Goal: Transaction & Acquisition: Obtain resource

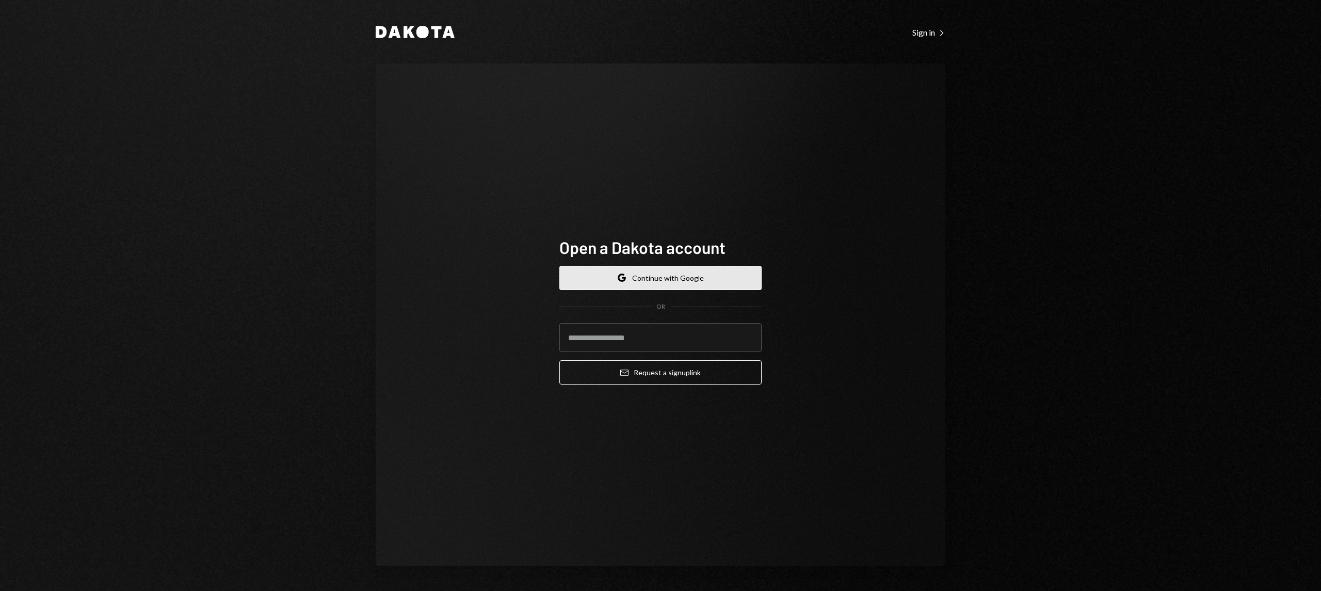
click at [684, 282] on button "Google Continue with Google" at bounding box center [660, 278] width 202 height 24
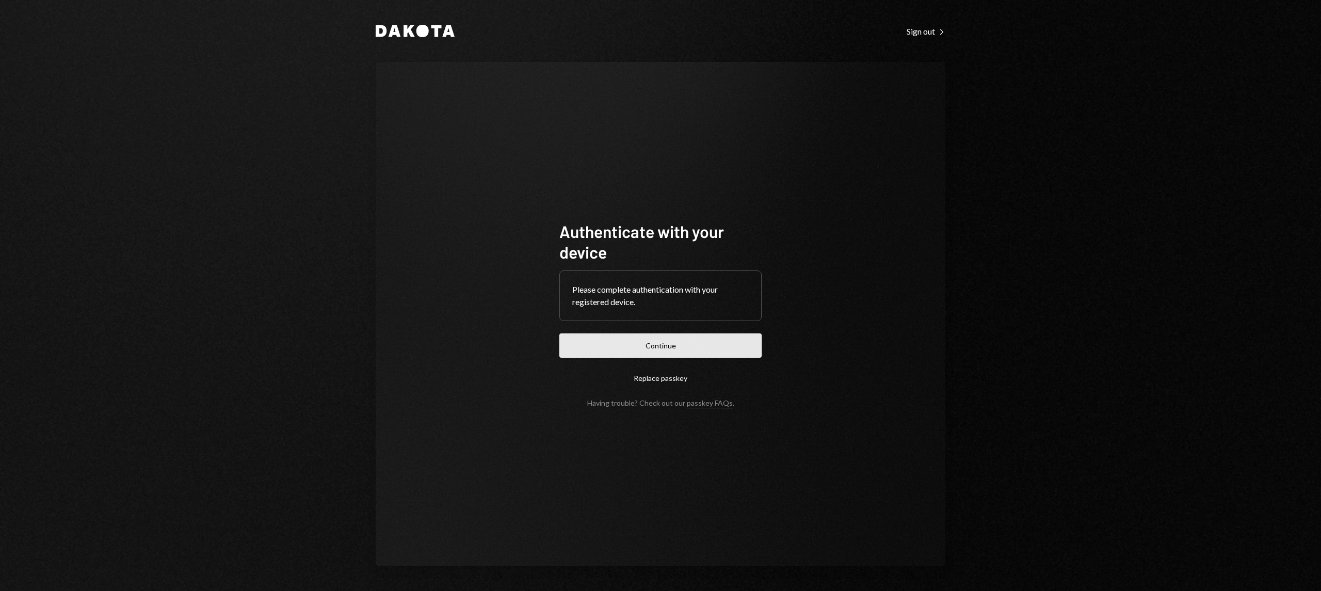
click at [692, 341] on button "Continue" at bounding box center [660, 345] width 202 height 24
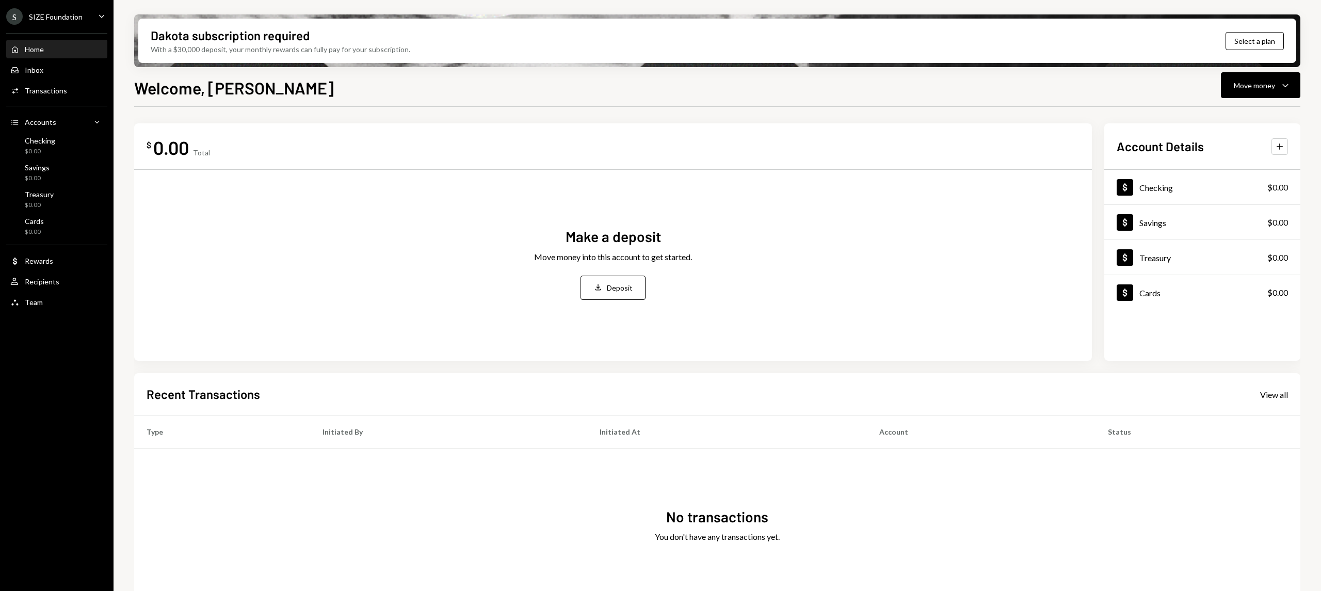
click at [81, 15] on div "SIZE Foundation" at bounding box center [56, 16] width 54 height 9
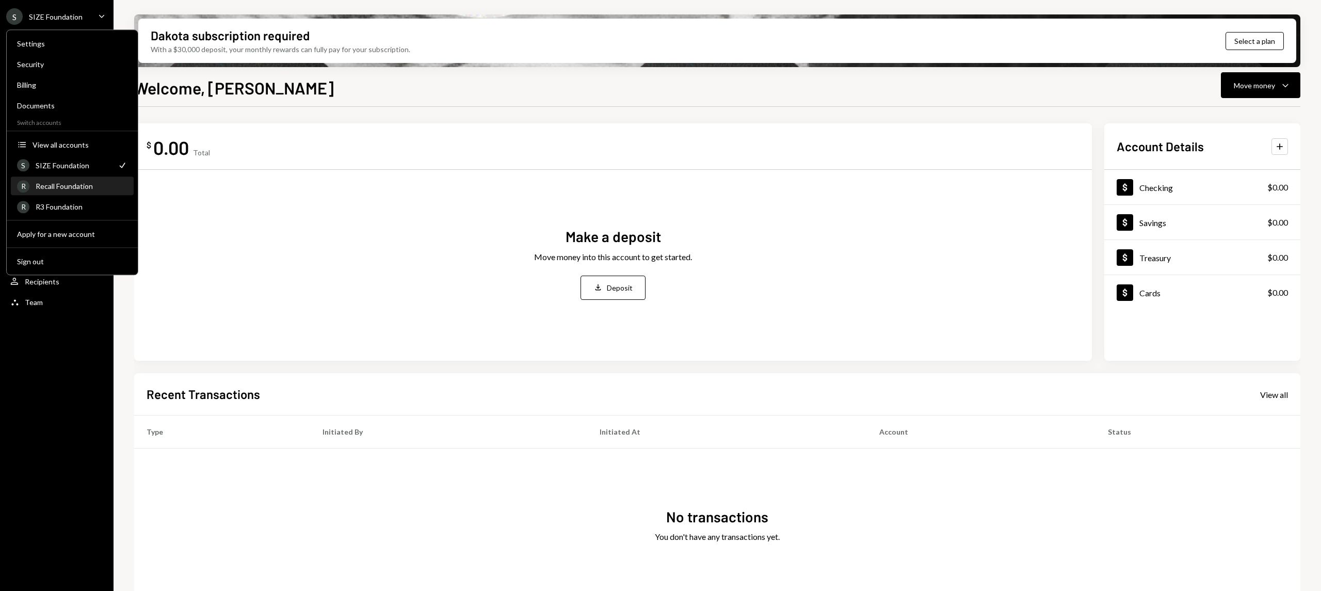
click at [69, 190] on div "R Recall Foundation" at bounding box center [72, 187] width 110 height 18
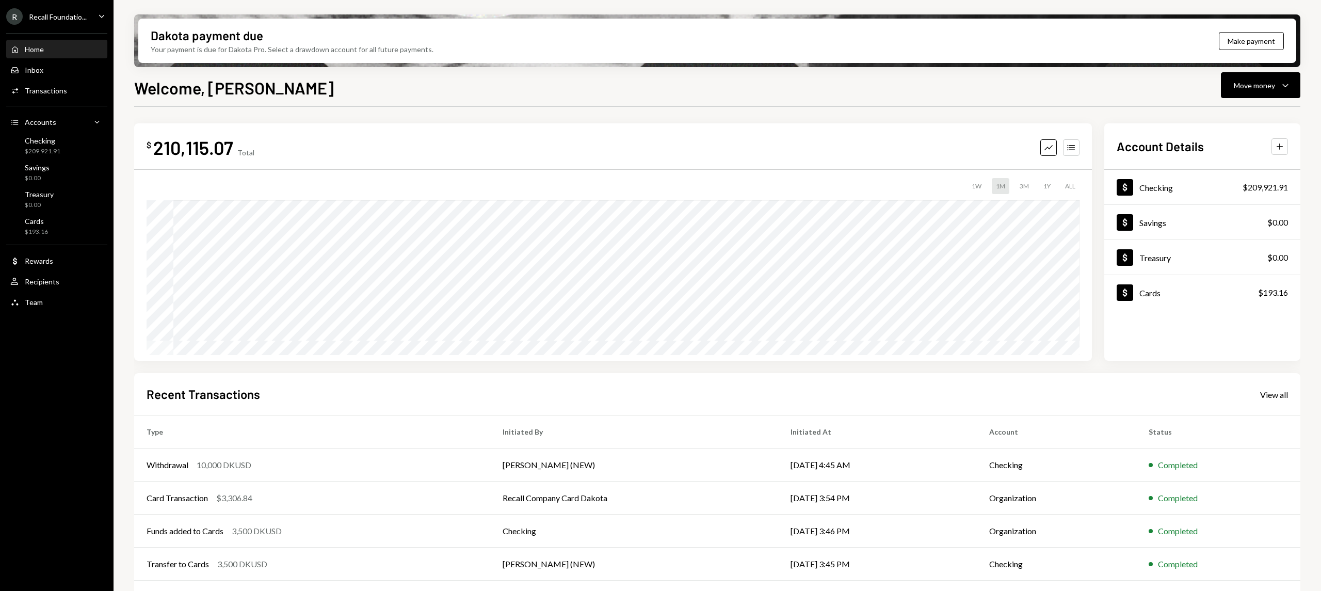
click at [65, 50] on div "Home Home" at bounding box center [56, 49] width 93 height 9
click at [87, 9] on div "R Recall Foundatio... Caret Down" at bounding box center [57, 16] width 114 height 17
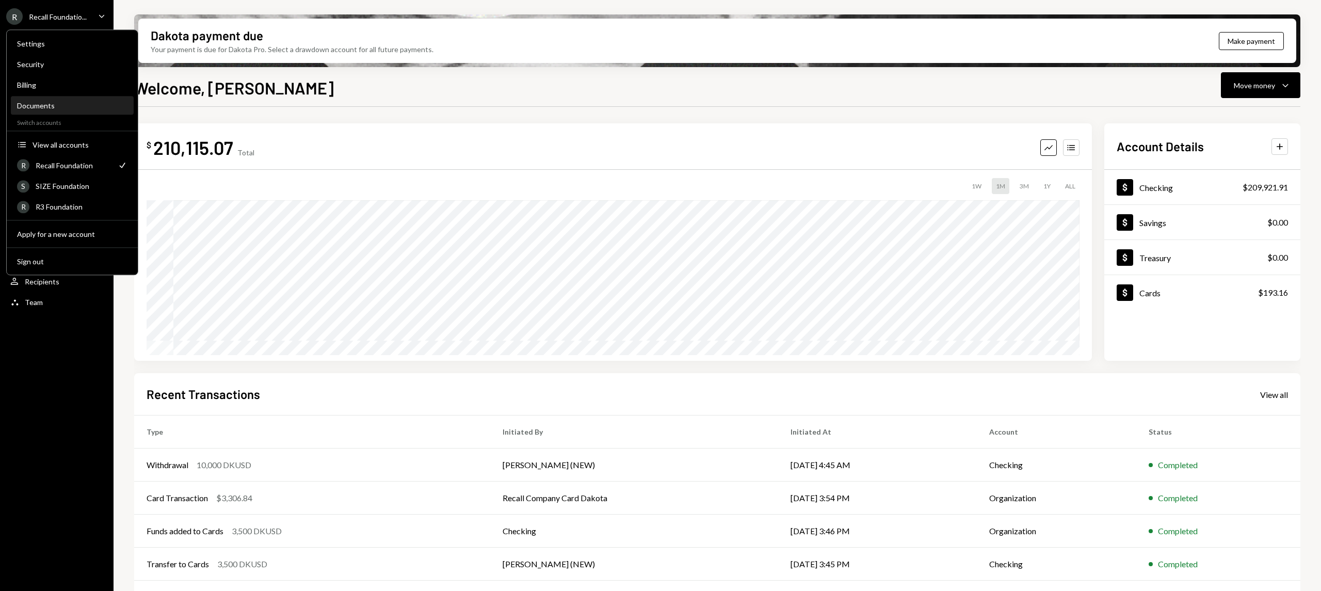
click at [71, 102] on div "Documents" at bounding box center [72, 105] width 110 height 9
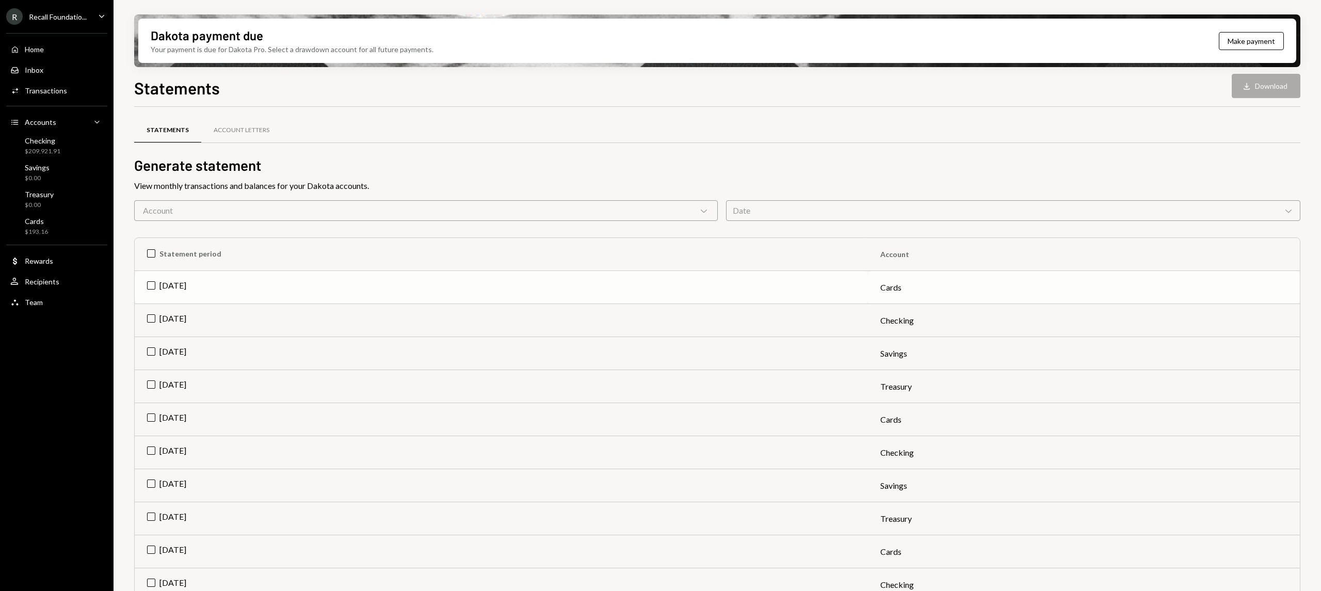
click at [174, 286] on td "Jul 2025" at bounding box center [501, 287] width 733 height 33
click at [1259, 89] on button "Download Download" at bounding box center [1266, 86] width 69 height 24
